Goal: Check status: Check status

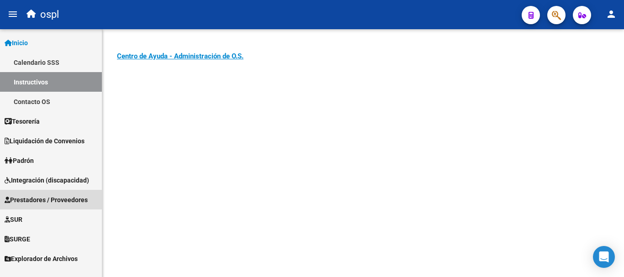
click at [48, 195] on span "Prestadores / Proveedores" at bounding box center [46, 200] width 83 height 10
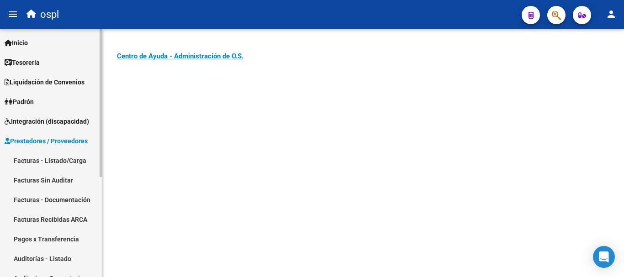
click at [58, 159] on link "Facturas - Listado/Carga" at bounding box center [51, 161] width 102 height 20
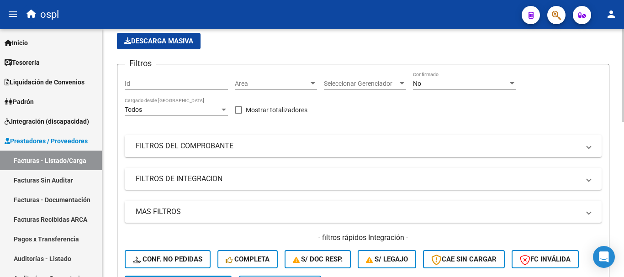
scroll to position [137, 0]
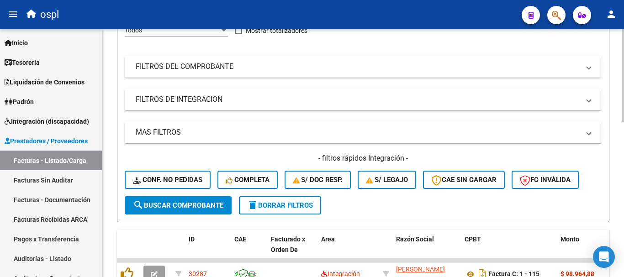
click at [162, 102] on mat-panel-title "FILTROS DE INTEGRACION" at bounding box center [358, 100] width 444 height 10
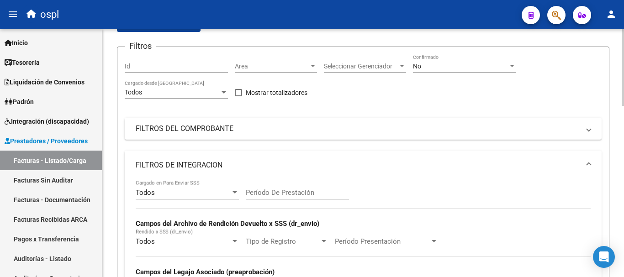
scroll to position [46, 0]
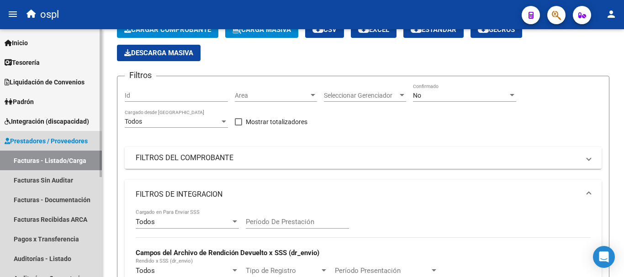
click at [60, 139] on span "Prestadores / Proveedores" at bounding box center [46, 141] width 83 height 10
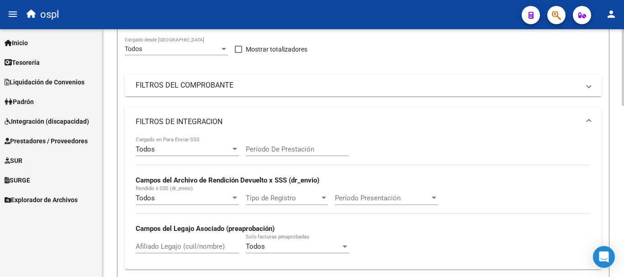
scroll to position [137, 0]
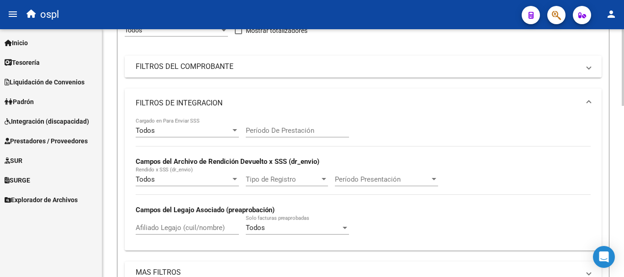
click at [165, 65] on mat-panel-title "FILTROS DEL COMPROBANTE" at bounding box center [358, 67] width 444 height 10
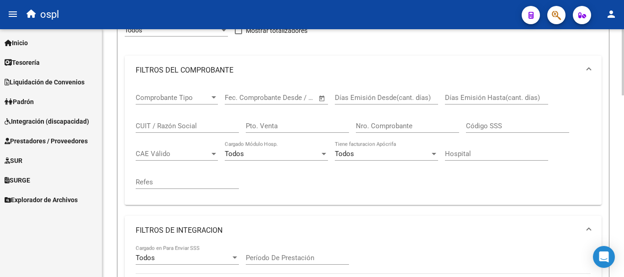
click at [160, 125] on input "CUIT / Razón Social" at bounding box center [187, 126] width 103 height 8
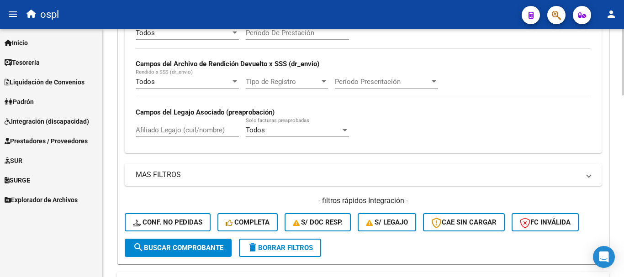
scroll to position [366, 0]
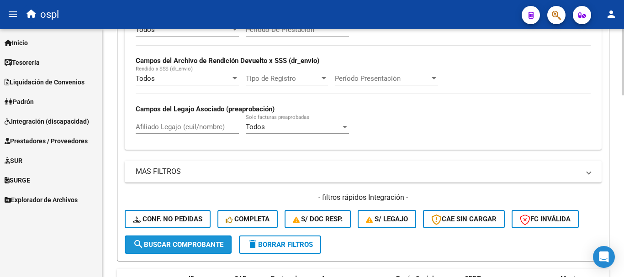
click at [186, 246] on span "search Buscar Comprobante" at bounding box center [178, 245] width 91 height 8
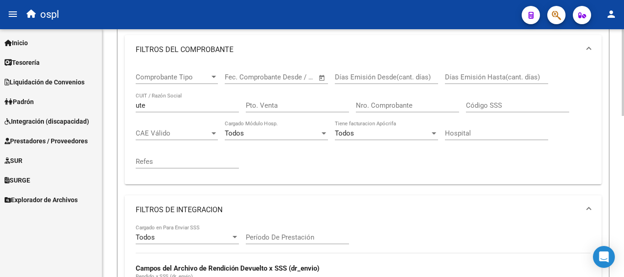
scroll to position [91, 0]
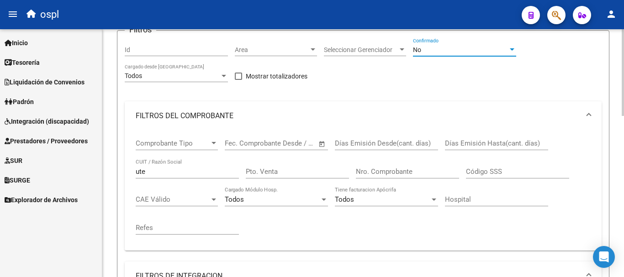
click at [420, 50] on span "No" at bounding box center [417, 49] width 8 height 7
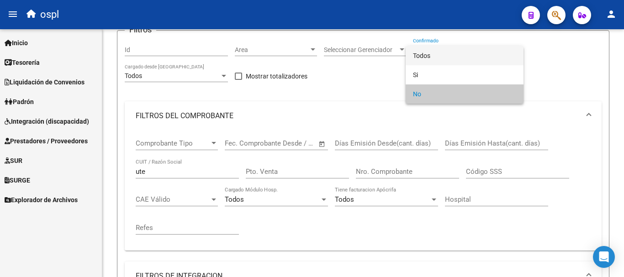
click at [423, 57] on span "Todos" at bounding box center [464, 55] width 103 height 19
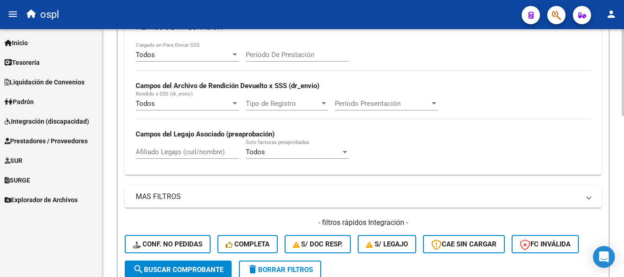
scroll to position [411, 0]
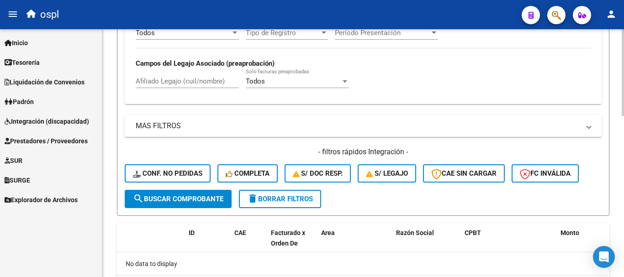
click at [163, 195] on span "search Buscar Comprobante" at bounding box center [178, 199] width 91 height 8
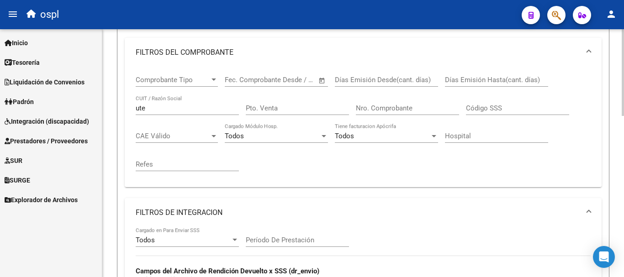
scroll to position [142, 0]
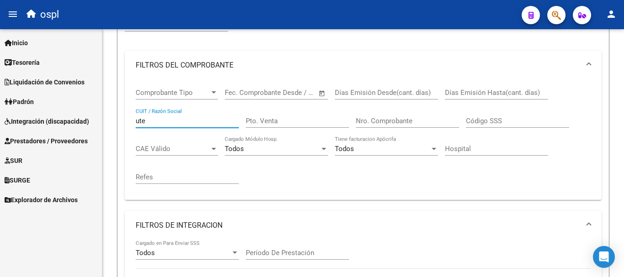
drag, startPoint x: 130, startPoint y: 118, endPoint x: 46, endPoint y: 107, distance: 85.3
click at [44, 105] on mat-sidenav-container "Firma Express Inicio Calendario SSS Instructivos Contacto OS Tesorería Extracto…" at bounding box center [312, 153] width 624 height 248
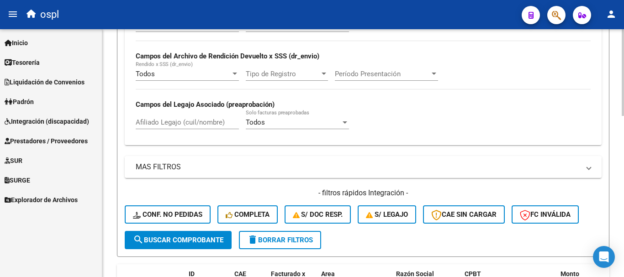
scroll to position [371, 0]
click at [171, 245] on button "search Buscar Comprobante" at bounding box center [178, 240] width 107 height 18
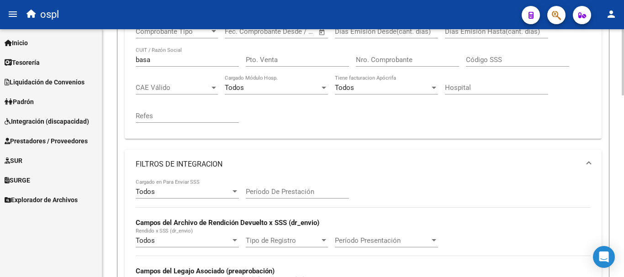
scroll to position [179, 0]
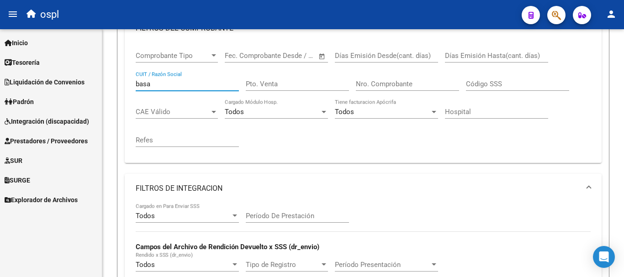
drag, startPoint x: 163, startPoint y: 84, endPoint x: 35, endPoint y: 63, distance: 129.8
click at [35, 63] on mat-sidenav-container "Firma Express Inicio Calendario SSS Instructivos Contacto OS Tesorería Extracto…" at bounding box center [312, 153] width 624 height 248
paste input "30707959106"
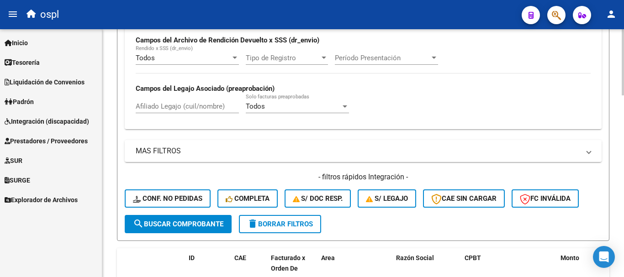
scroll to position [453, 0]
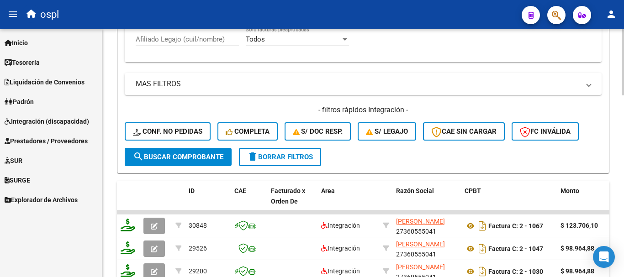
type input "30707959106"
click at [197, 153] on span "search Buscar Comprobante" at bounding box center [178, 157] width 91 height 8
